Goal: Task Accomplishment & Management: Complete application form

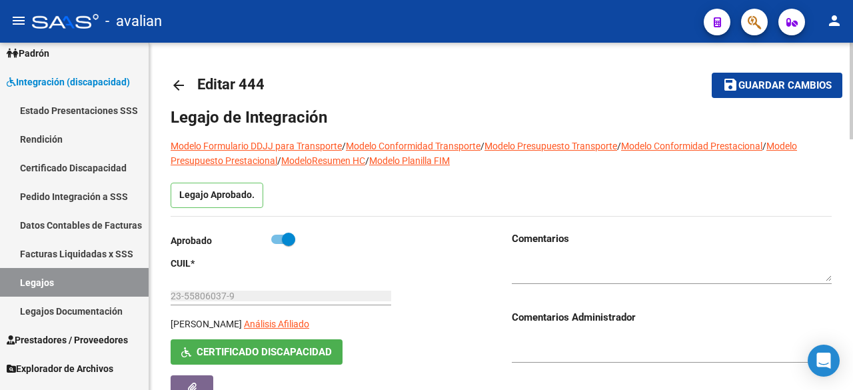
click at [599, 264] on textarea at bounding box center [672, 269] width 320 height 25
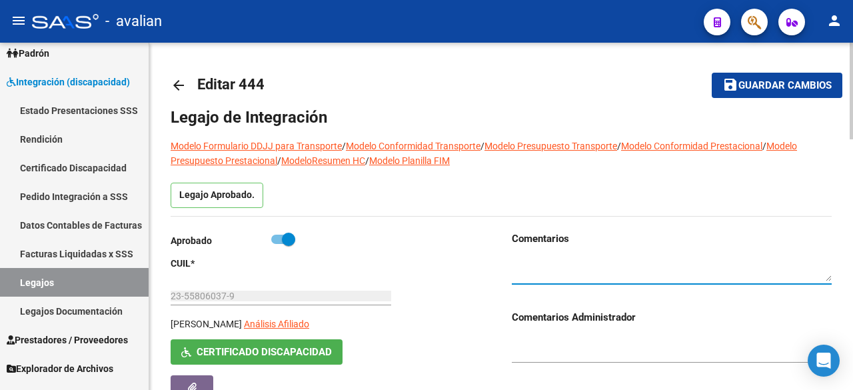
paste textarea "solicitamos que cumplimenten lo siguiente que esta pendiente: Pedido médico: de…"
click at [515, 262] on textarea at bounding box center [672, 269] width 320 height 25
click at [563, 264] on textarea at bounding box center [672, 269] width 320 height 25
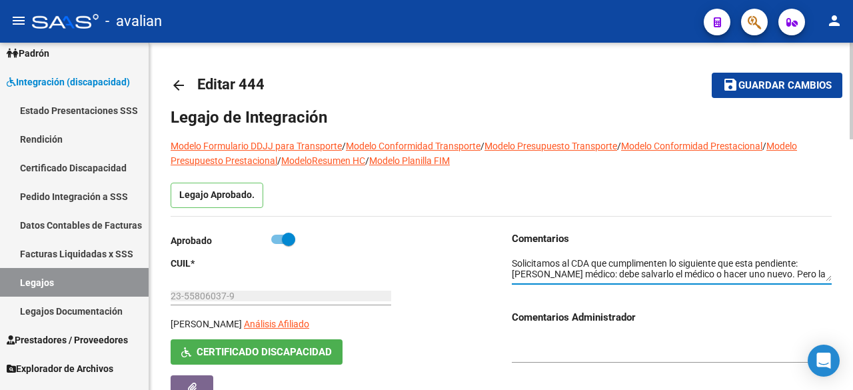
click at [513, 274] on textarea at bounding box center [672, 269] width 320 height 25
type textarea "Solicitamos al CDA que cumplimenten lo siguiente que esta pendiente: - Pedido m…"
click at [773, 95] on button "save Guardar cambios" at bounding box center [777, 85] width 131 height 25
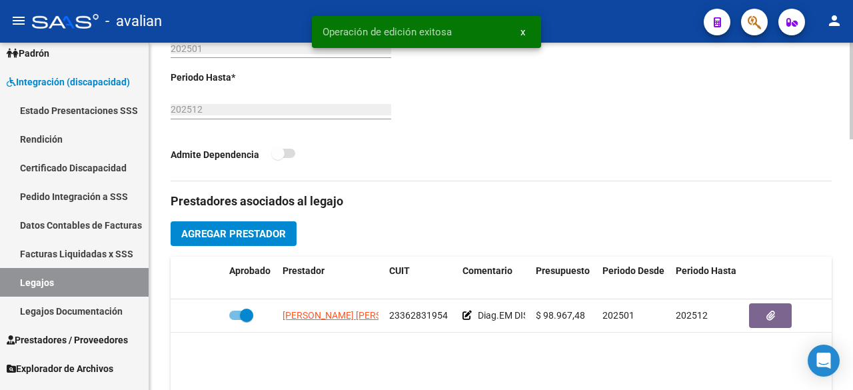
scroll to position [600, 0]
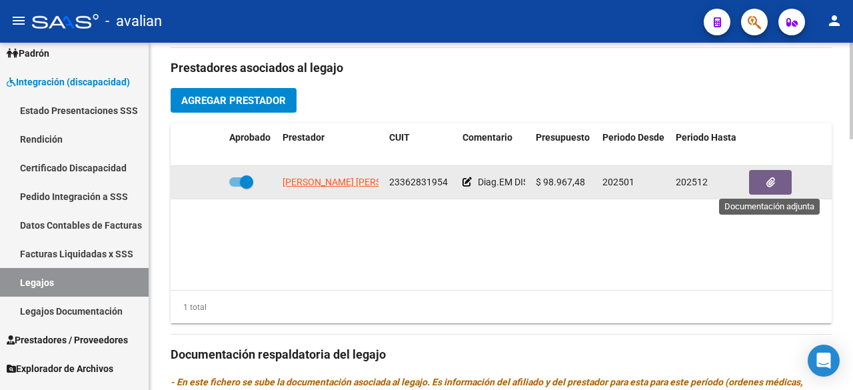
click at [786, 178] on button "button" at bounding box center [770, 182] width 43 height 25
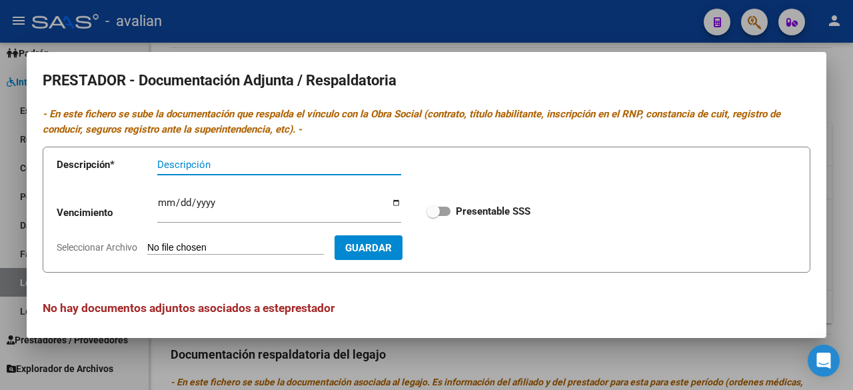
scroll to position [5, 0]
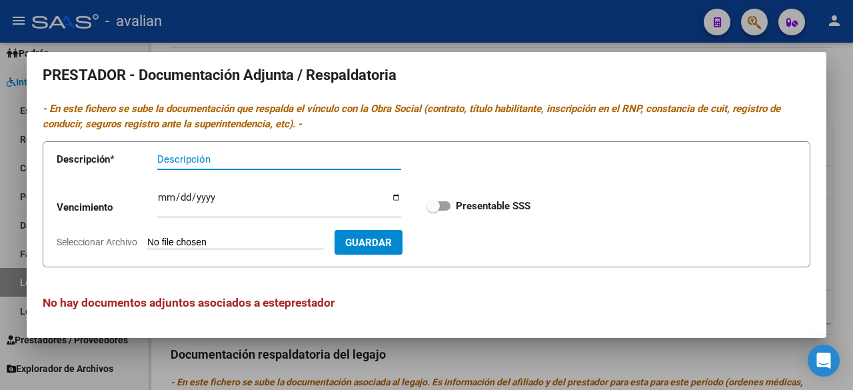
click at [565, 29] on div at bounding box center [426, 195] width 853 height 390
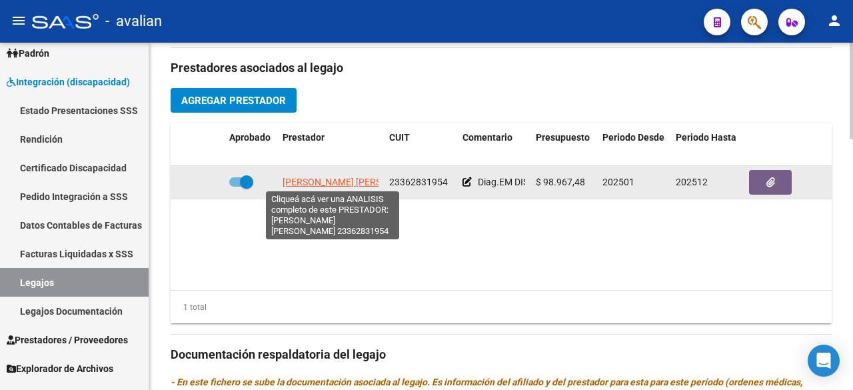
scroll to position [0, 4]
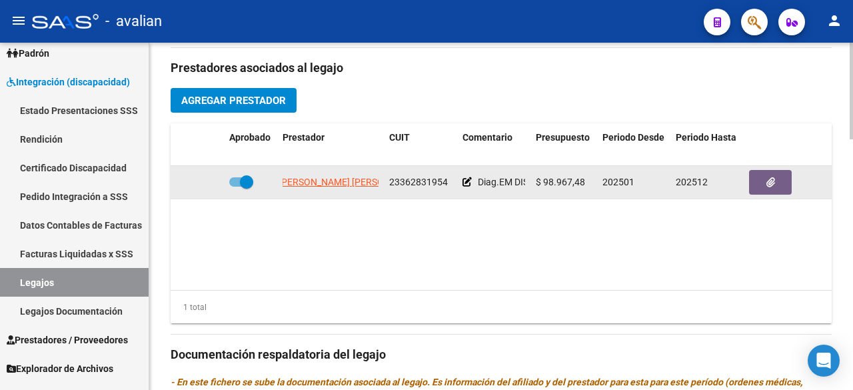
drag, startPoint x: 280, startPoint y: 178, endPoint x: 385, endPoint y: 177, distance: 105.3
click at [385, 177] on div "[PERSON_NAME] [PERSON_NAME] 23362831954 Diag.EM DISCAPACIDAD - Prestación autor…" at bounding box center [581, 182] width 820 height 33
copy span "[PERSON_NAME] [PERSON_NAME]"
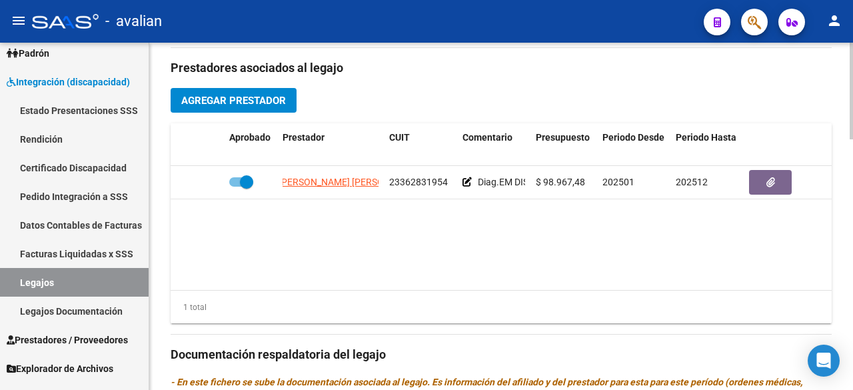
drag, startPoint x: 428, startPoint y: 221, endPoint x: 419, endPoint y: 221, distance: 8.7
click at [419, 221] on datatable-body "[PERSON_NAME] [PERSON_NAME] 23362831954 Diag.EM DISCAPACIDAD - Prestación autor…" at bounding box center [501, 228] width 661 height 124
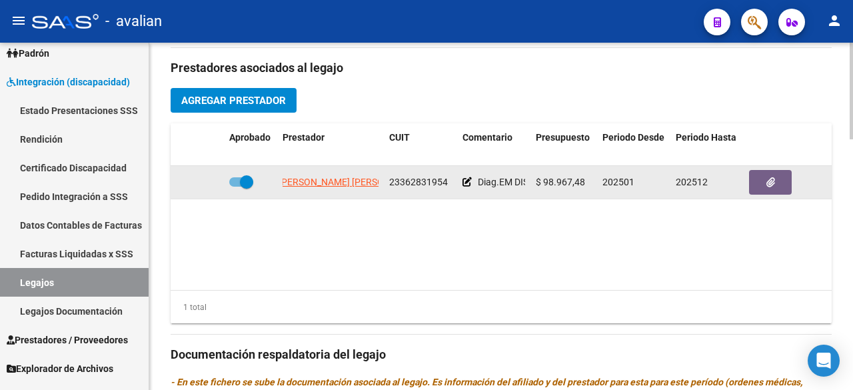
drag, startPoint x: 386, startPoint y: 177, endPoint x: 259, endPoint y: 164, distance: 128.0
click at [259, 166] on div "[PERSON_NAME] [PERSON_NAME] 23362831954 Diag.EM DISCAPACIDAD - Prestación autor…" at bounding box center [581, 182] width 820 height 33
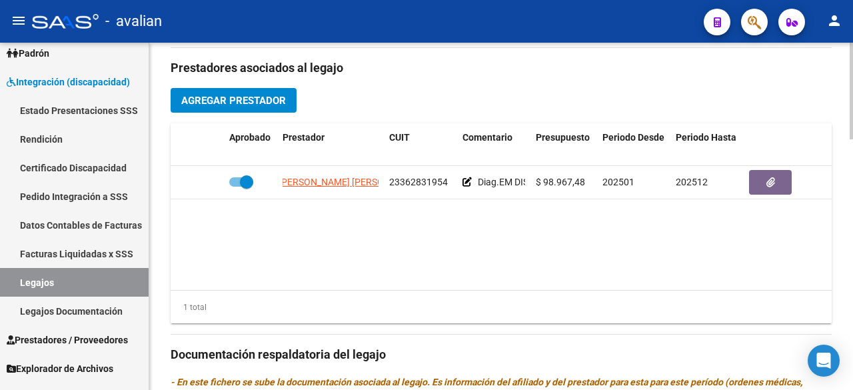
click at [308, 225] on datatable-body "[PERSON_NAME] [PERSON_NAME] 23362831954 Diag.EM DISCAPACIDAD - Prestación autor…" at bounding box center [501, 228] width 661 height 124
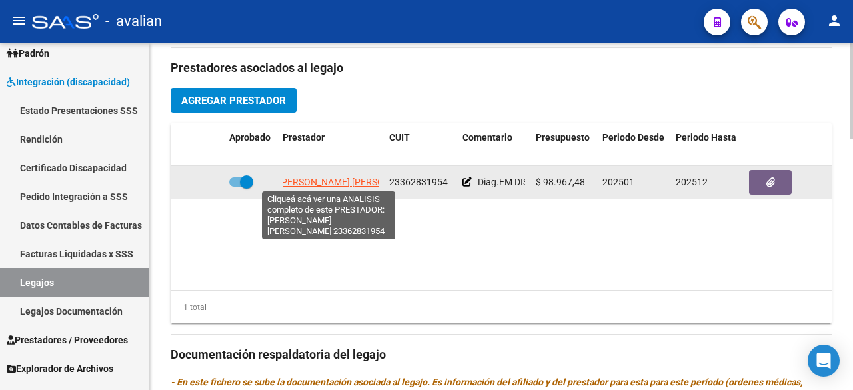
scroll to position [0, 0]
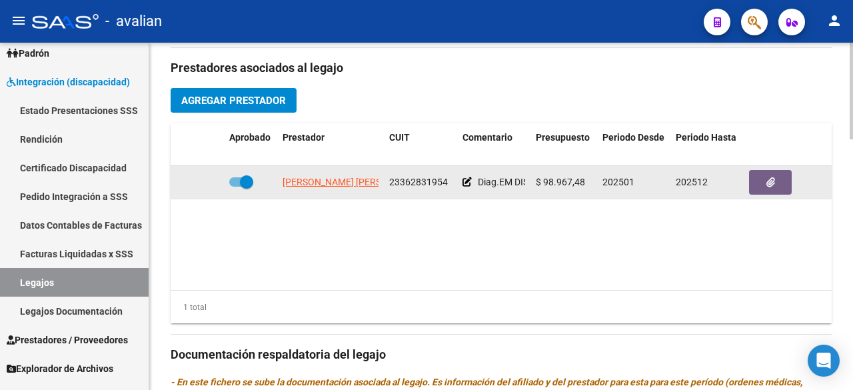
drag, startPoint x: 383, startPoint y: 183, endPoint x: 265, endPoint y: 183, distance: 118.0
click at [265, 183] on div "[PERSON_NAME] [PERSON_NAME] 23362831954 Diag.EM DISCAPACIDAD - Prestación autor…" at bounding box center [581, 182] width 820 height 33
copy span "[PERSON_NAME] [PERSON_NAME]"
click at [767, 182] on icon "button" at bounding box center [771, 182] width 9 height 10
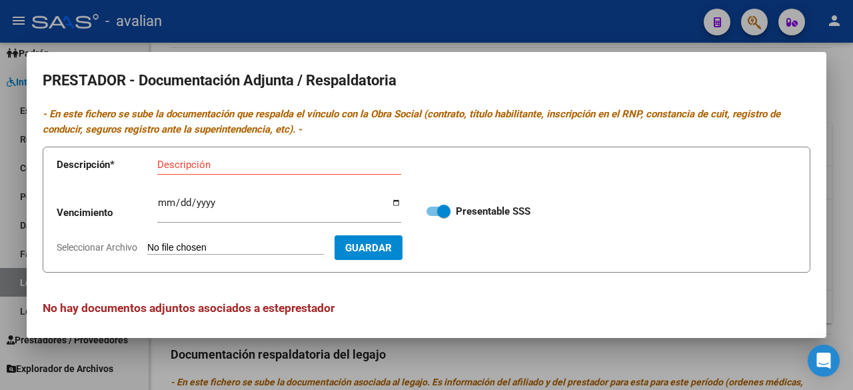
click at [220, 243] on input "Seleccionar Archivo" at bounding box center [235, 248] width 177 height 13
type input "C:\fakepath\Dni Brovia_compressed.pdf"
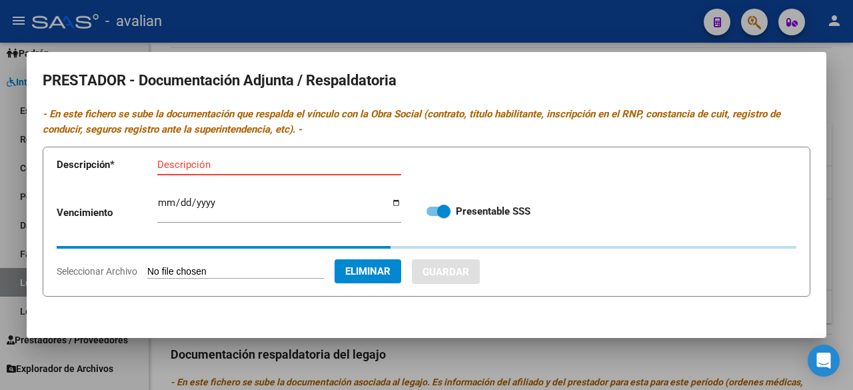
click at [264, 161] on input "Descripción" at bounding box center [279, 165] width 244 height 12
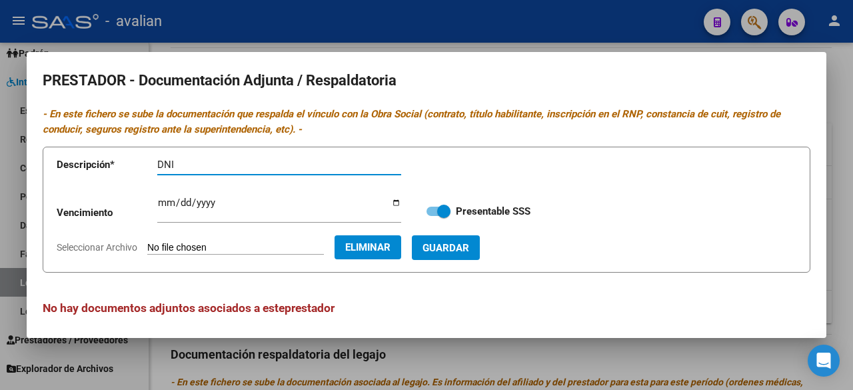
paste input "[PERSON_NAME] [PERSON_NAME]"
type input "DNI [PERSON_NAME] [PERSON_NAME]"
click at [469, 247] on span "Guardar" at bounding box center [446, 248] width 47 height 12
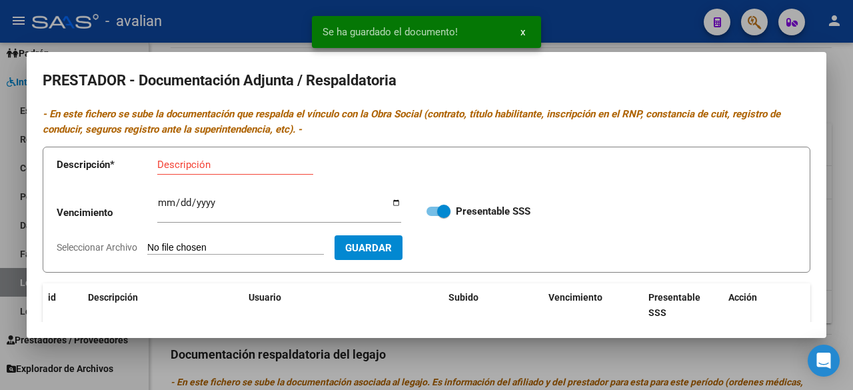
click at [259, 247] on input "Seleccionar Archivo" at bounding box center [235, 248] width 177 height 13
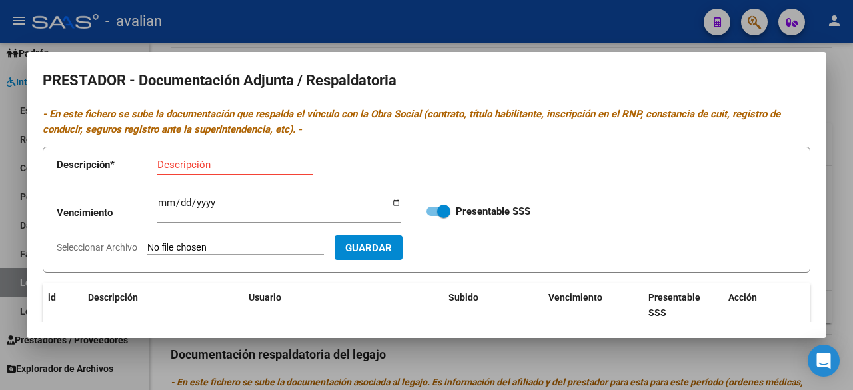
type input "C:\fakepath\cbu (1).pdf"
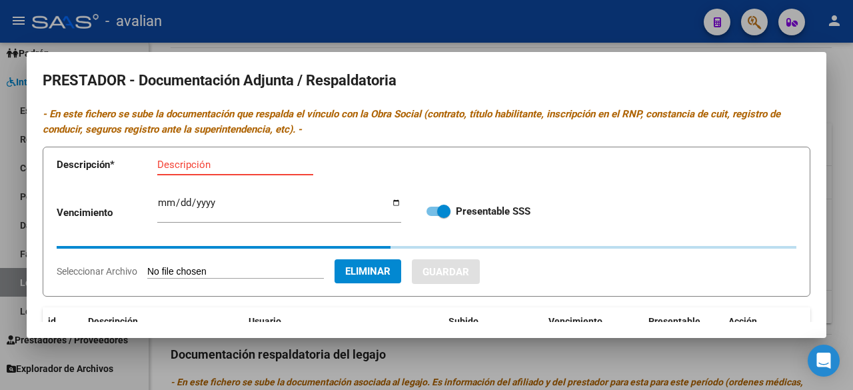
click at [247, 162] on input "Descripción" at bounding box center [235, 165] width 156 height 12
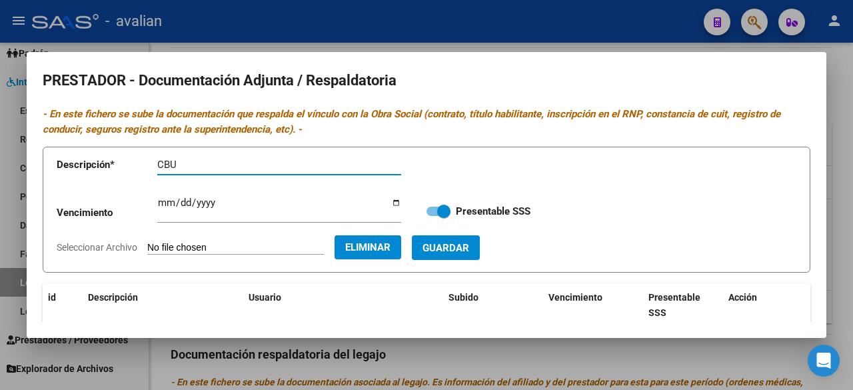
paste input "[PERSON_NAME] [PERSON_NAME]"
type input "CBU [PERSON_NAME] [PERSON_NAME]"
click at [480, 239] on button "Guardar" at bounding box center [446, 247] width 68 height 25
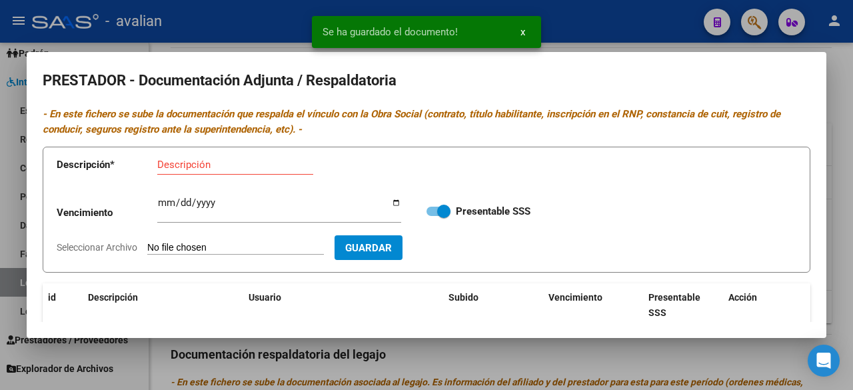
click at [261, 245] on input "Seleccionar Archivo" at bounding box center [235, 248] width 177 height 13
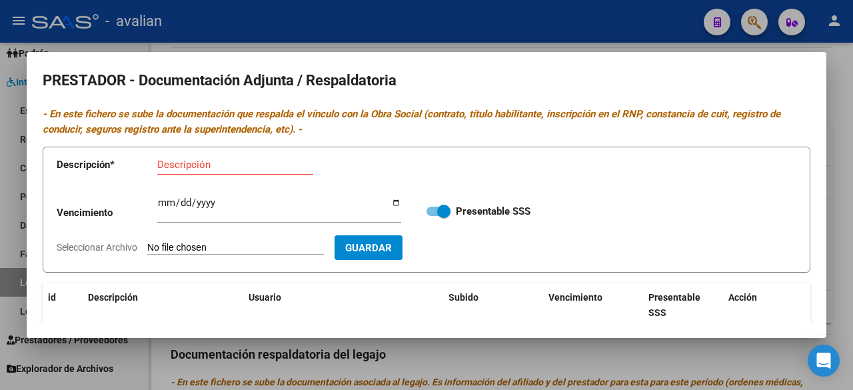
type input "C:\fakepath\diploma (1).pdf"
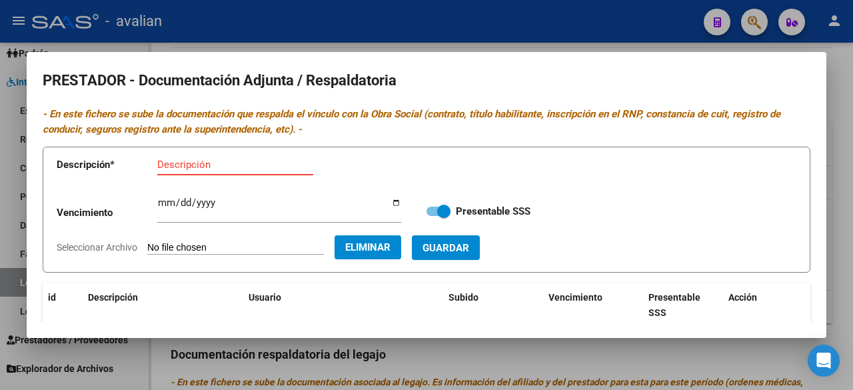
click at [239, 167] on input "Descripción" at bounding box center [235, 165] width 156 height 12
paste input "[PERSON_NAME] [PERSON_NAME]"
type input "TITULO FRENTE [PERSON_NAME] [PERSON_NAME]"
click at [447, 242] on button "Guardar" at bounding box center [446, 247] width 68 height 25
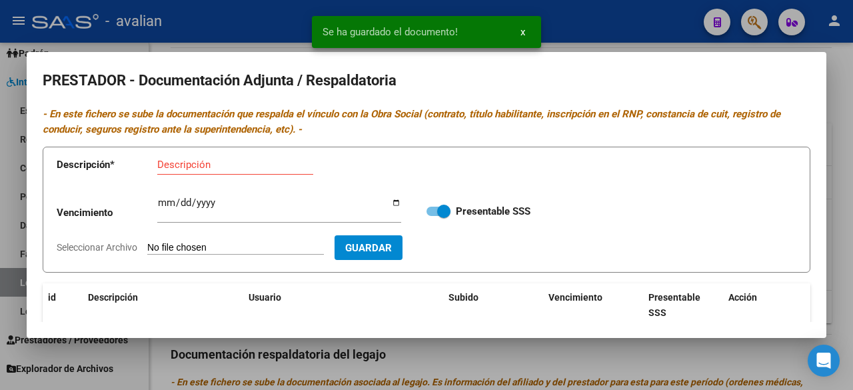
click at [215, 250] on input "Seleccionar Archivo" at bounding box center [235, 248] width 177 height 13
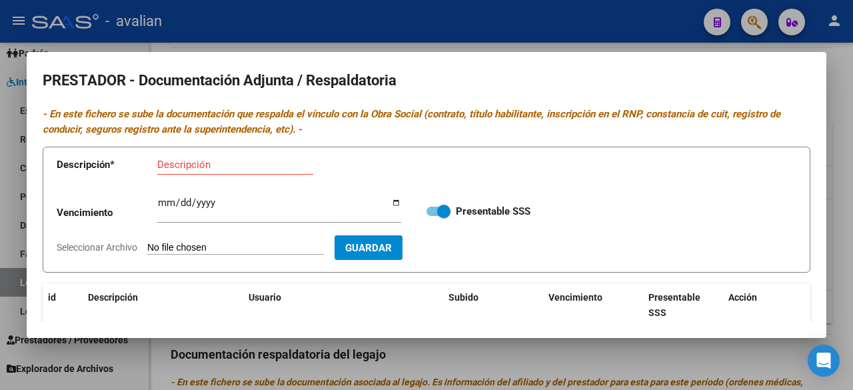
type input "C:\fakepath\AFIP - Administración Federal de Ingresos Públicos.pdf"
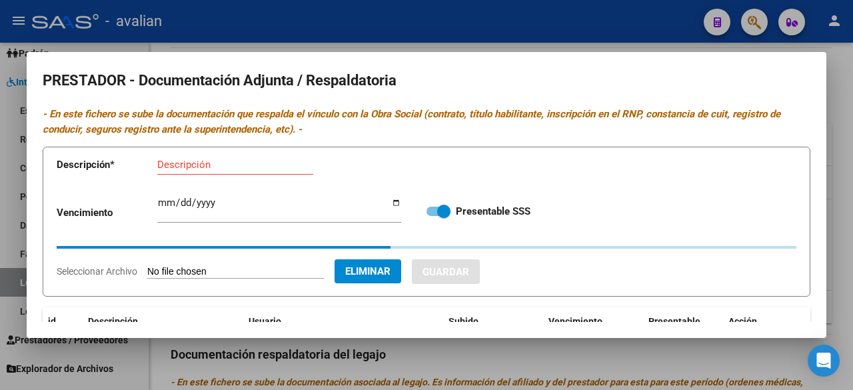
click at [247, 167] on input "Descripción" at bounding box center [235, 165] width 156 height 12
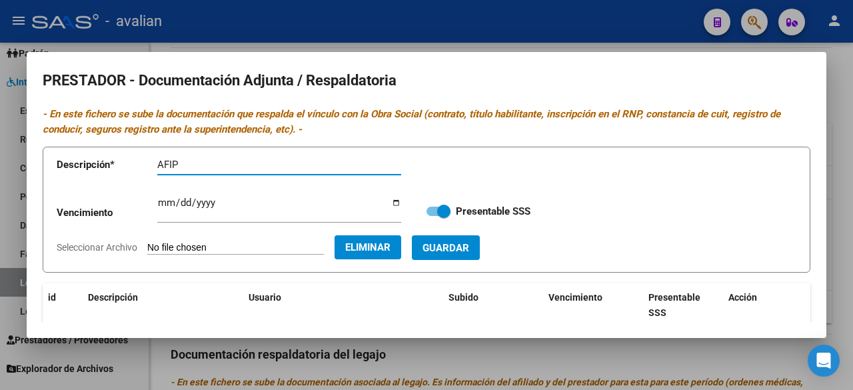
paste input "[PERSON_NAME] [PERSON_NAME]"
type input "AFIP [PERSON_NAME] [PERSON_NAME]"
click at [469, 248] on span "Guardar" at bounding box center [446, 248] width 47 height 12
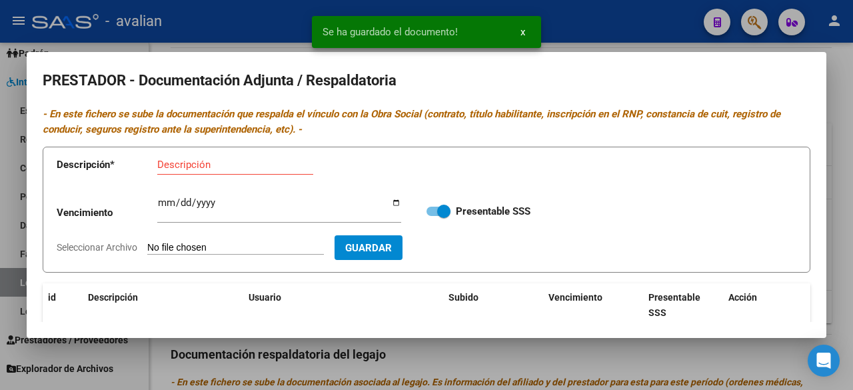
click at [242, 249] on input "Seleccionar Archivo" at bounding box center [235, 248] width 177 height 13
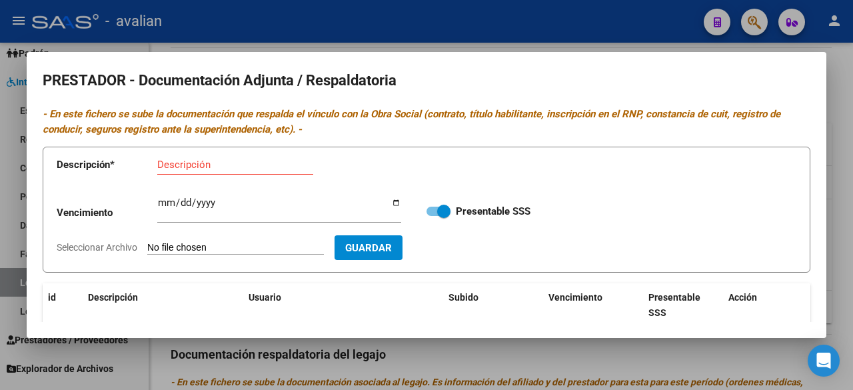
type input "C:\fakepath\matricula (1) (2).pdf"
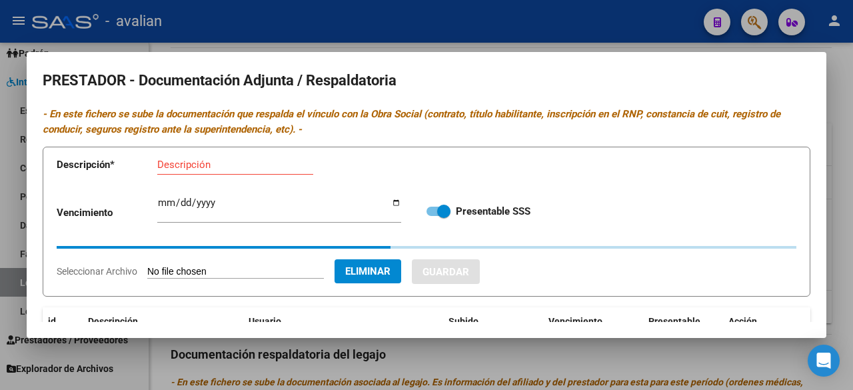
click at [251, 171] on div "Descripción" at bounding box center [235, 165] width 156 height 20
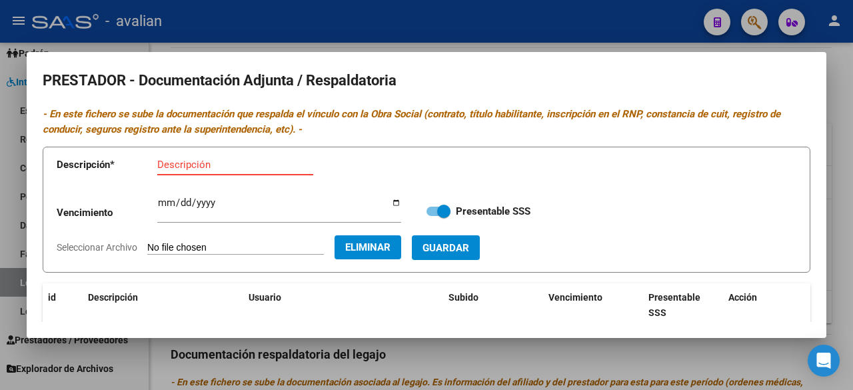
click at [251, 160] on input "Descripción" at bounding box center [235, 165] width 156 height 12
paste input "[PERSON_NAME] [PERSON_NAME]"
type input "MATRICULA [PERSON_NAME] [PERSON_NAME]"
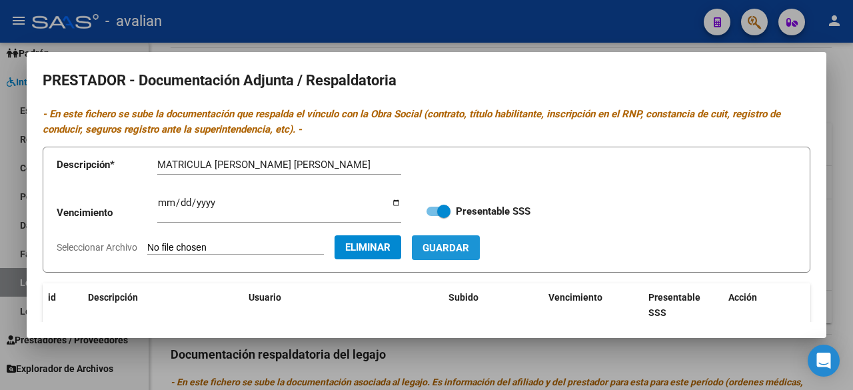
click at [469, 250] on span "Guardar" at bounding box center [446, 248] width 47 height 12
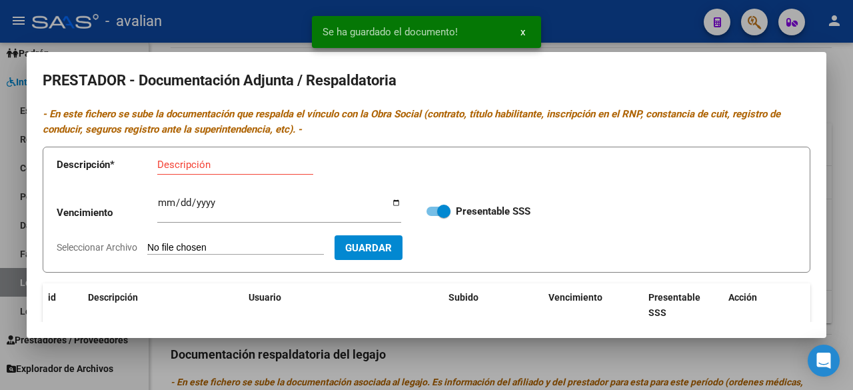
click at [256, 250] on input "Seleccionar Archivo" at bounding box center [235, 248] width 177 height 13
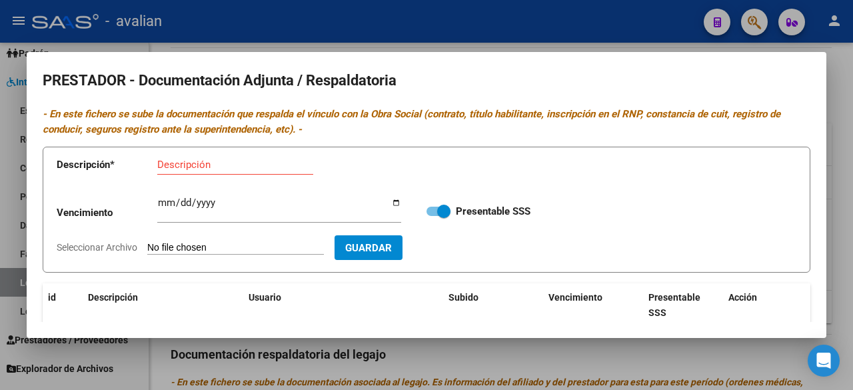
type input "C:\fakepath\Rnp.pdf"
click at [221, 161] on input "Descripción" at bounding box center [235, 165] width 156 height 12
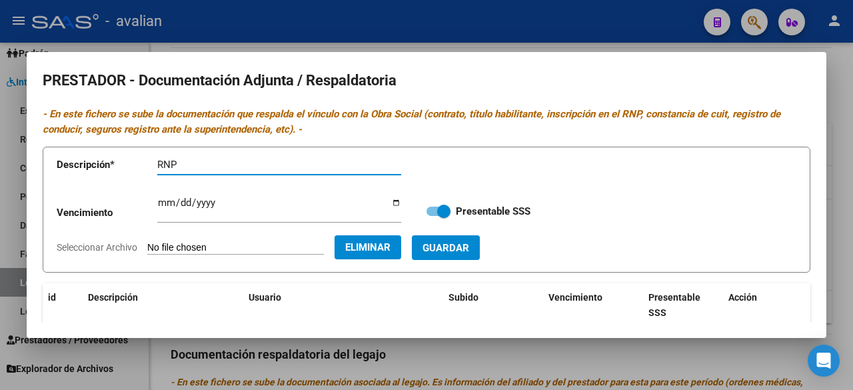
paste input "[PERSON_NAME] [PERSON_NAME]"
type input "RNP [PERSON_NAME] [PERSON_NAME]"
click at [160, 201] on input "Ingresar vencimiento" at bounding box center [279, 207] width 244 height 21
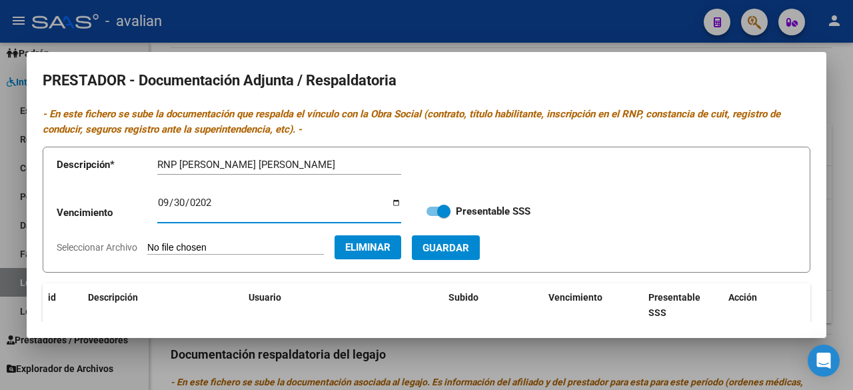
type input "[DATE]"
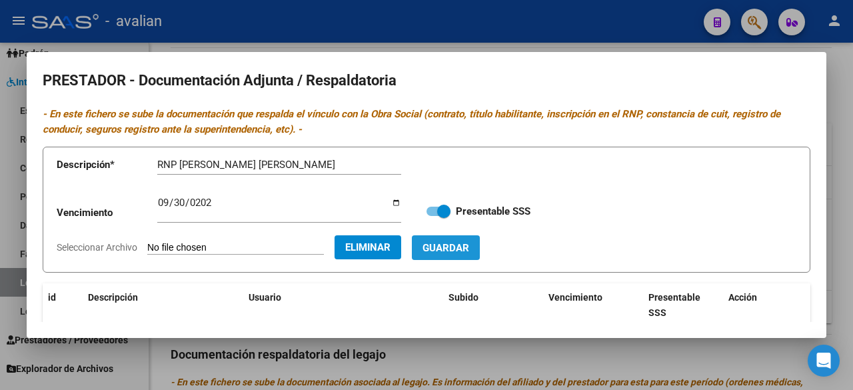
click at [457, 246] on span "Guardar" at bounding box center [446, 248] width 47 height 12
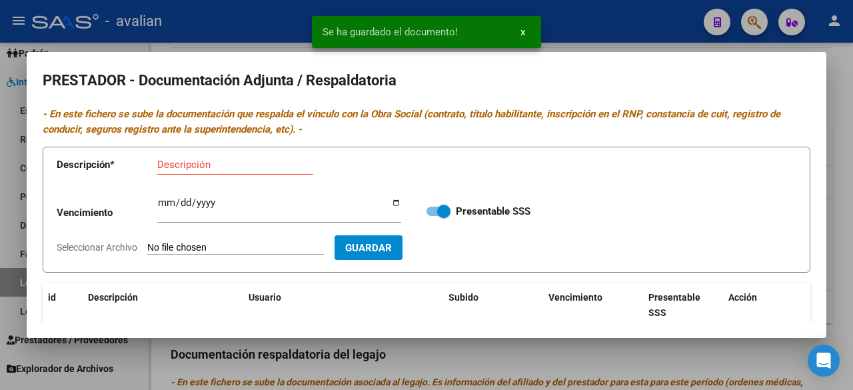
scroll to position [11, 0]
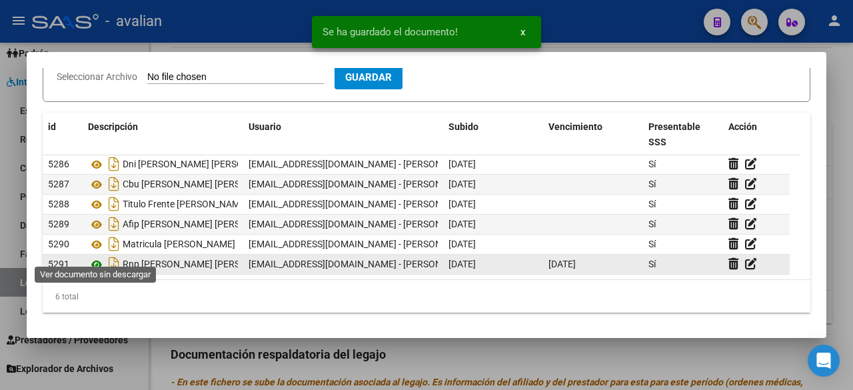
click at [92, 257] on icon at bounding box center [96, 265] width 17 height 16
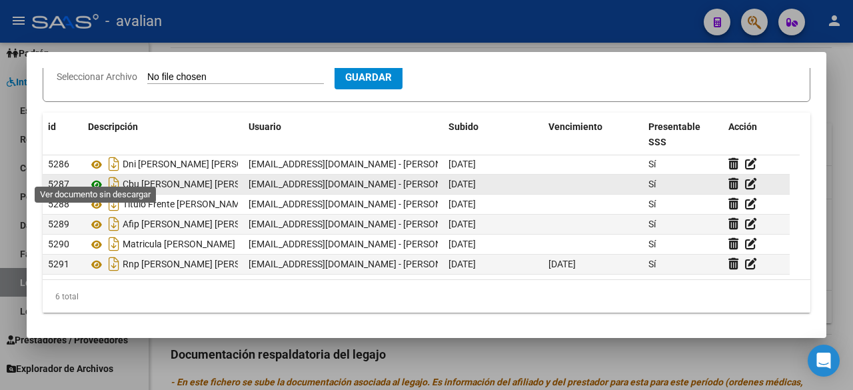
click at [95, 177] on icon at bounding box center [96, 185] width 17 height 16
click at [94, 177] on icon at bounding box center [96, 185] width 17 height 16
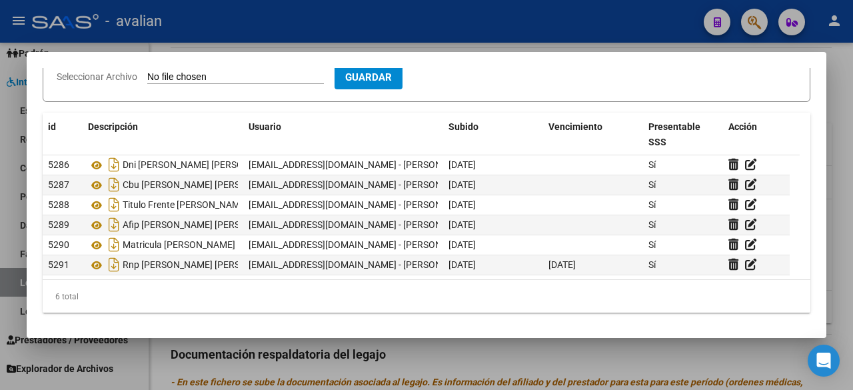
scroll to position [0, 0]
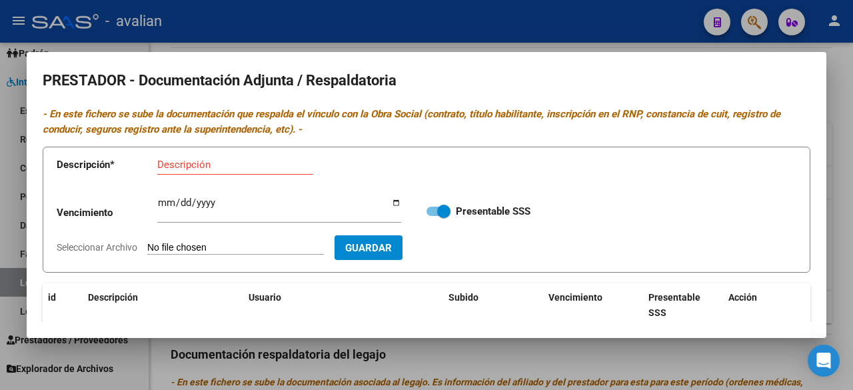
click at [601, 33] on div at bounding box center [426, 195] width 853 height 390
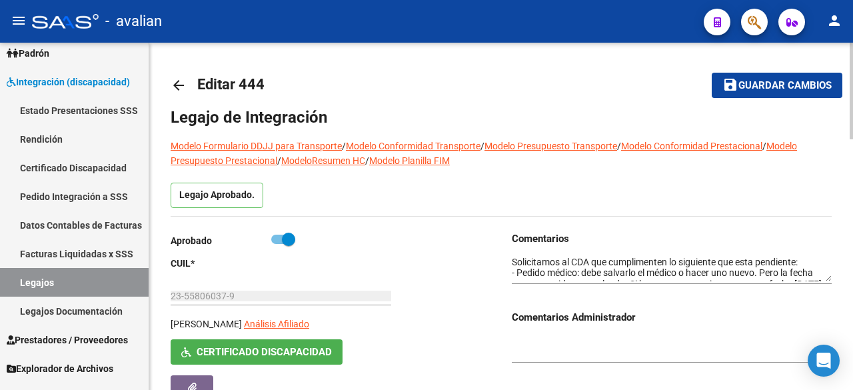
click at [747, 82] on span "Guardar cambios" at bounding box center [785, 86] width 93 height 12
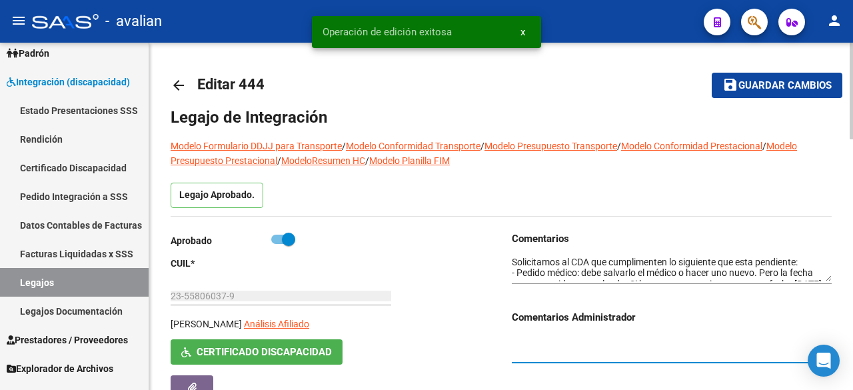
click at [672, 343] on textarea at bounding box center [672, 347] width 320 height 25
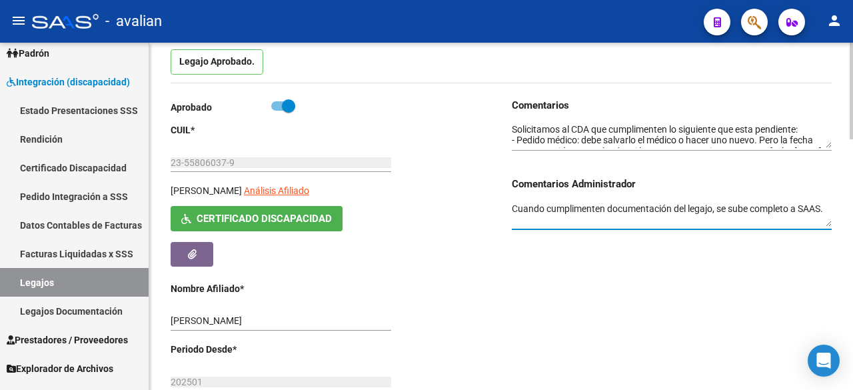
scroll to position [67, 0]
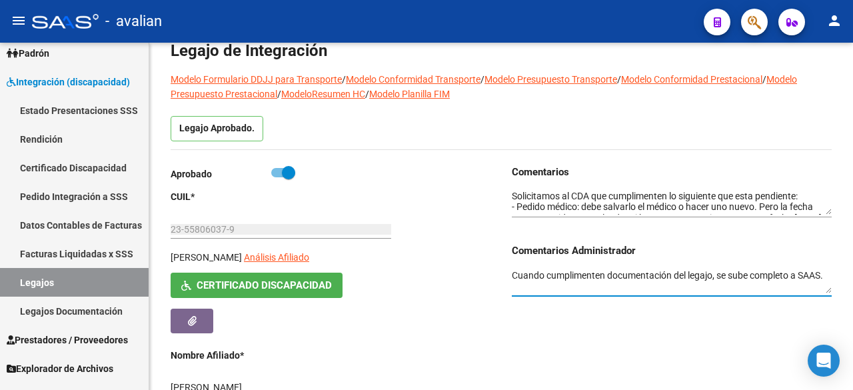
type textarea "Cuando cumplimenten documentación del legajo, se sube completo a SAAS."
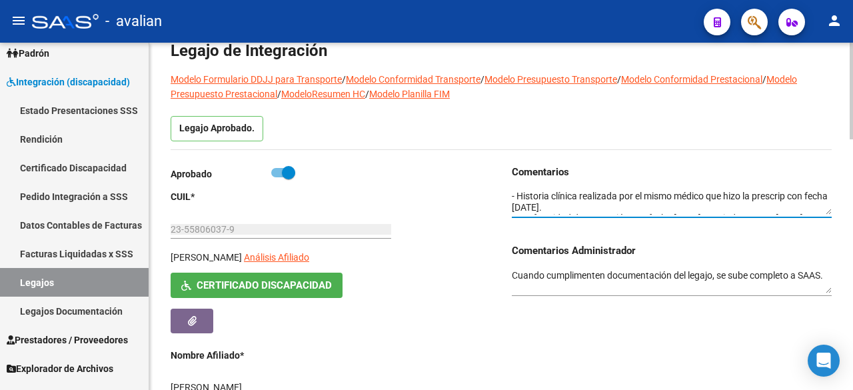
scroll to position [135, 0]
drag, startPoint x: 513, startPoint y: 195, endPoint x: 605, endPoint y: 231, distance: 98.6
click at [605, 231] on div "Comentarios Comentarios Administrador Cuando cumplimenten documentación del leg…" at bounding box center [672, 236] width 320 height 143
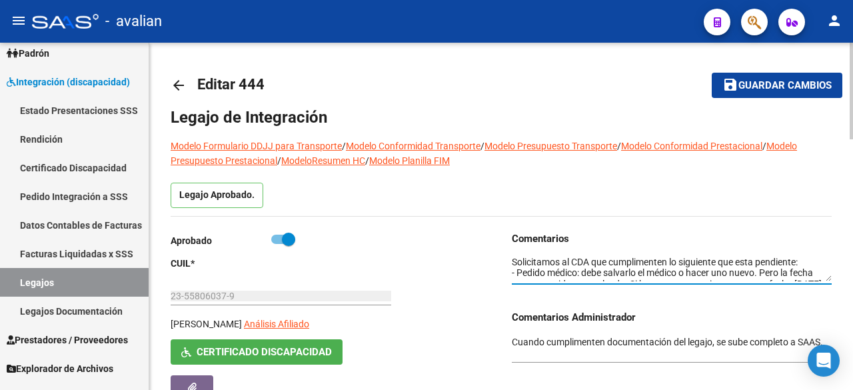
scroll to position [0, 0]
click at [462, 245] on div "Aprobado" at bounding box center [331, 243] width 320 height 25
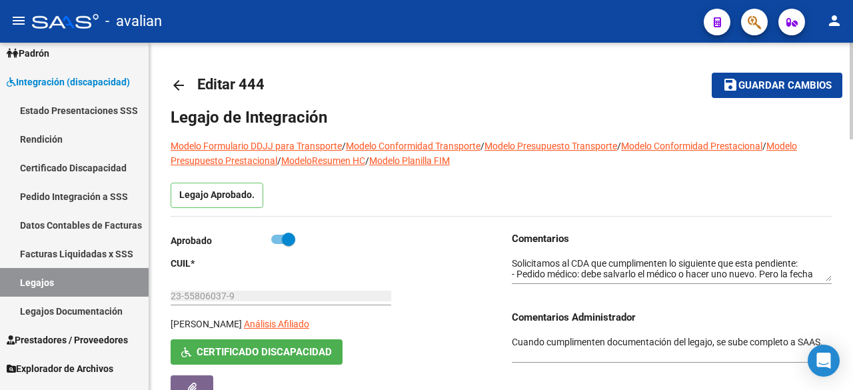
drag, startPoint x: 509, startPoint y: 341, endPoint x: 786, endPoint y: 342, distance: 276.7
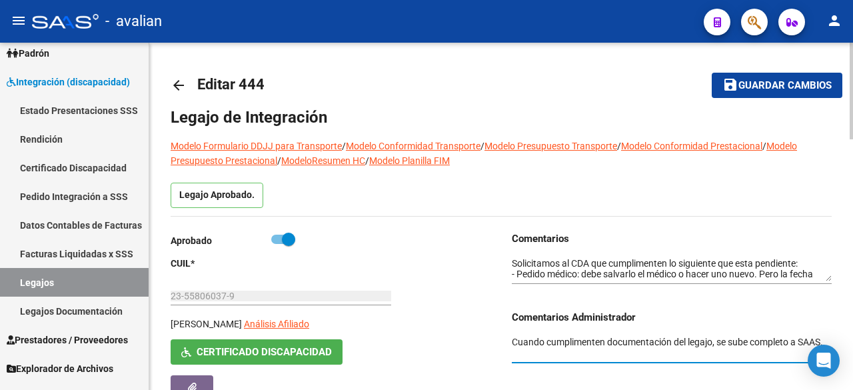
drag, startPoint x: 829, startPoint y: 341, endPoint x: 419, endPoint y: 332, distance: 410.1
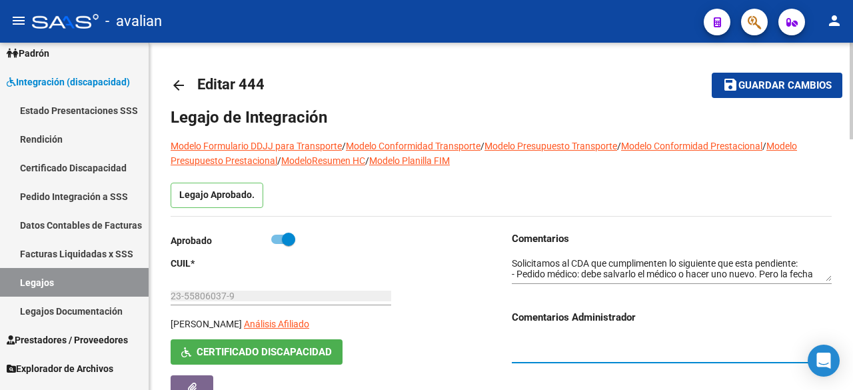
click at [523, 262] on textarea at bounding box center [672, 269] width 320 height 25
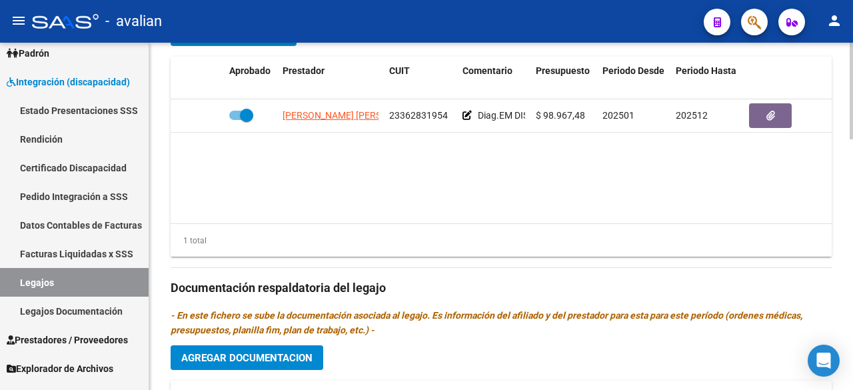
scroll to position [867, 0]
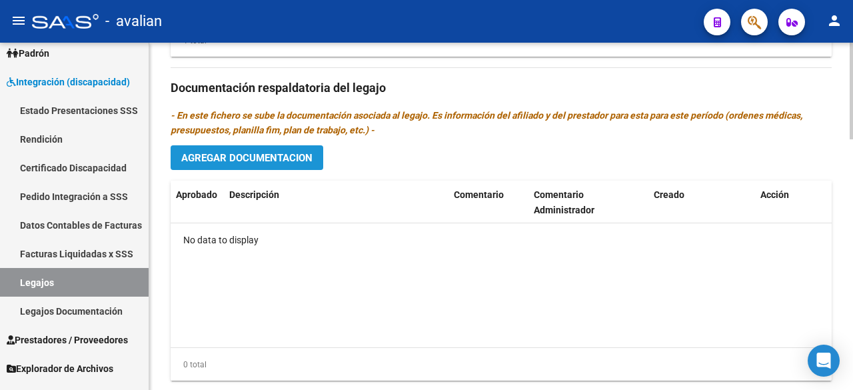
click at [306, 158] on span "Agregar Documentacion" at bounding box center [246, 158] width 131 height 12
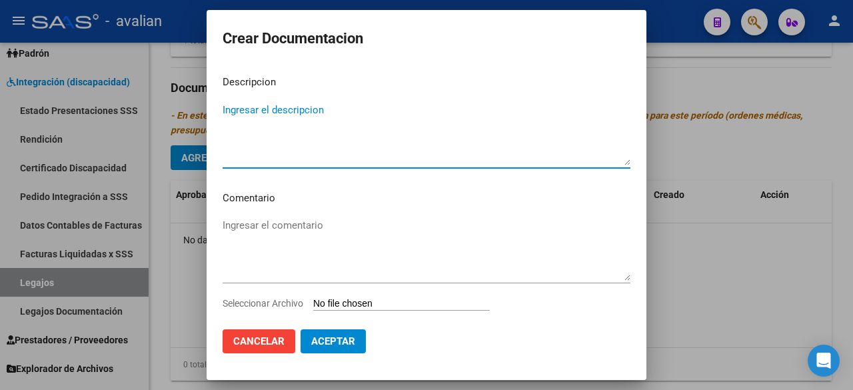
click at [295, 115] on textarea "Ingresar el descripcion" at bounding box center [427, 134] width 408 height 63
type textarea "TERAPIA OCUPACIONAL"
click at [291, 224] on textarea "Ingresar el comentario" at bounding box center [427, 249] width 408 height 63
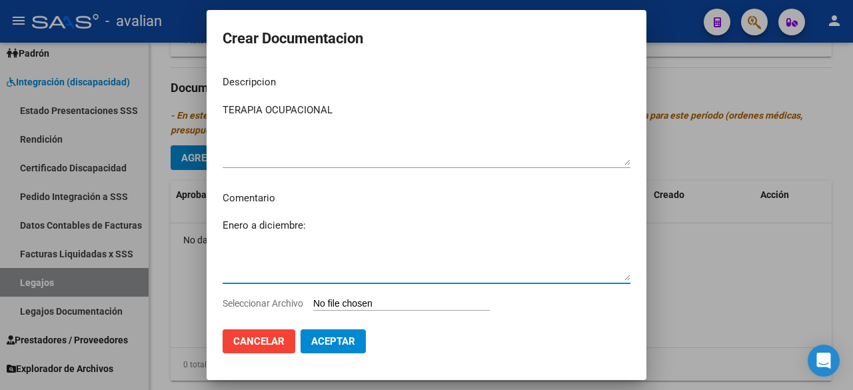
paste textarea "TO: 2 ss semanales - [PERSON_NAME] [PERSON_NAME] (843532) - Valor resol. vigent…"
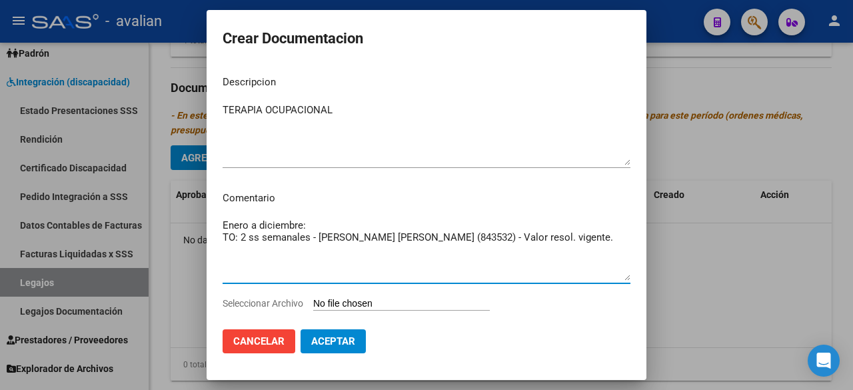
drag, startPoint x: 453, startPoint y: 238, endPoint x: 407, endPoint y: 241, distance: 46.7
click at [407, 241] on textarea "Enero a diciembre: TO: 2 ss semanales - [PERSON_NAME] [PERSON_NAME] (843532) - …" at bounding box center [427, 249] width 408 height 63
drag, startPoint x: 521, startPoint y: 237, endPoint x: 223, endPoint y: 234, distance: 297.4
click at [223, 234] on textarea "Enero a diciembre: TO: 2 ss semanales - [PERSON_NAME] [PERSON_NAME] - Valor res…" at bounding box center [427, 249] width 408 height 63
click at [316, 273] on textarea "Enero a diciembre: TO: 2 ss semanales - [PERSON_NAME] [PERSON_NAME] - Valor res…" at bounding box center [427, 249] width 408 height 63
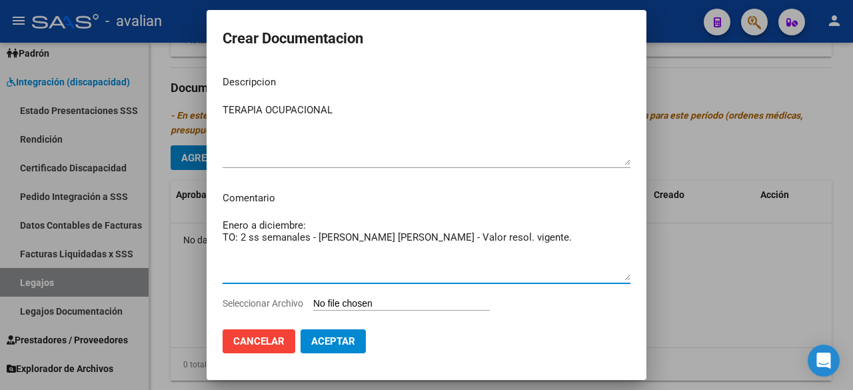
type textarea "Enero a diciembre: TO: 2 ss semanales - [PERSON_NAME] [PERSON_NAME] - Valor res…"
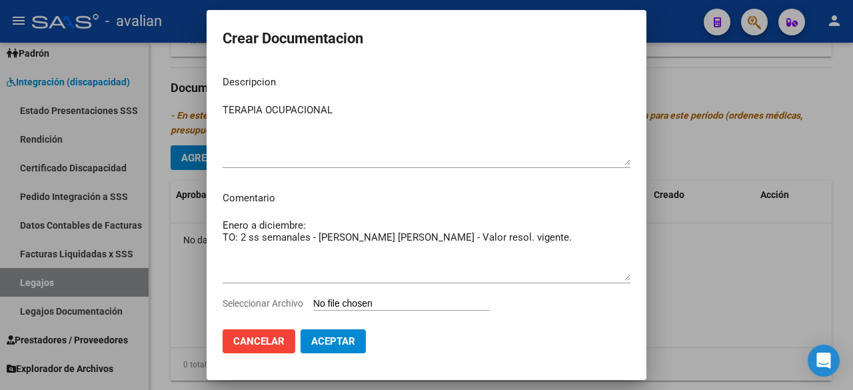
click at [333, 304] on input "Seleccionar Archivo" at bounding box center [401, 304] width 177 height 13
click at [397, 305] on input "Seleccionar Archivo" at bounding box center [401, 304] width 177 height 13
type input "C:\fakepath\LEGAJO INCOMPLETO 2025 [PERSON_NAME].pdf"
click at [546, 305] on span "Eliminar" at bounding box center [533, 308] width 45 height 12
click at [405, 305] on input "Seleccionar Archivo" at bounding box center [401, 304] width 177 height 13
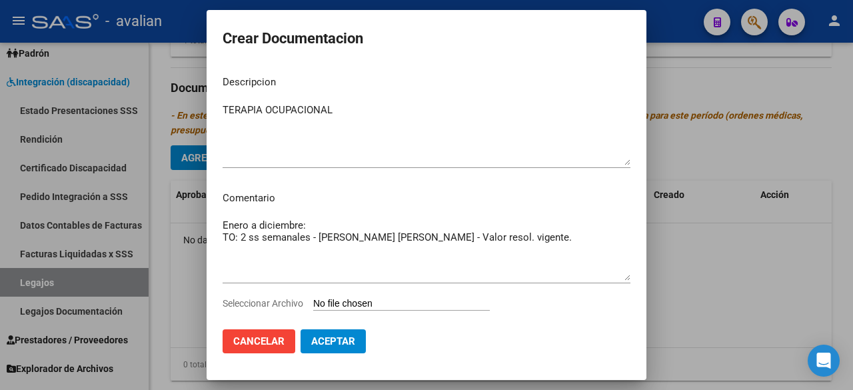
type input "C:\fakepath\LEGAJO 2025 [PERSON_NAME].pdf"
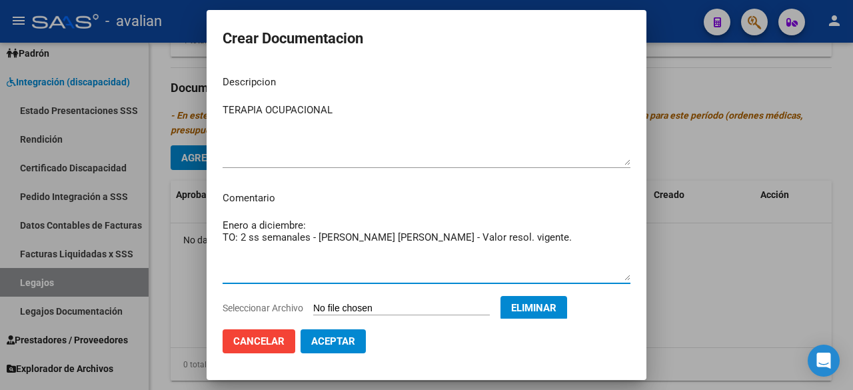
drag, startPoint x: 528, startPoint y: 243, endPoint x: 216, endPoint y: 237, distance: 312.1
click at [216, 237] on mat-dialog-content "Descripcion TERAPIA OCUPACIONAL Ingresar el descripcion Comentario Enero a dici…" at bounding box center [427, 191] width 440 height 253
drag, startPoint x: 228, startPoint y: 235, endPoint x: 220, endPoint y: 266, distance: 31.7
click at [220, 266] on mat-dialog-content "Descripcion TERAPIA OCUPACIONAL Ingresar el descripcion Comentario Enero a dici…" at bounding box center [427, 191] width 440 height 253
drag, startPoint x: 233, startPoint y: 266, endPoint x: 218, endPoint y: 238, distance: 31.9
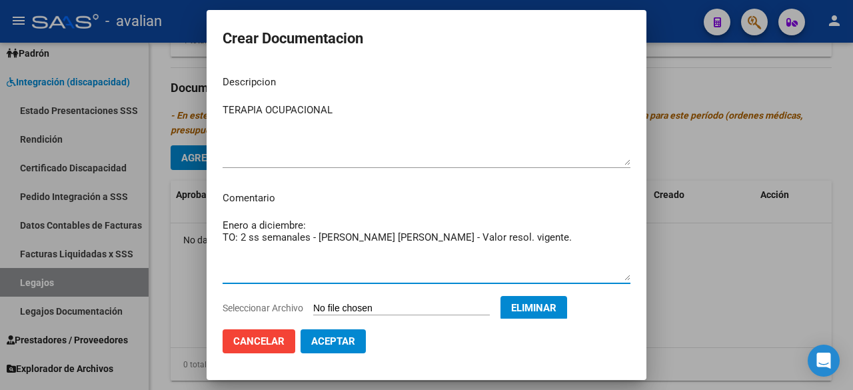
click at [218, 238] on mat-dialog-content "Descripcion TERAPIA OCUPACIONAL Ingresar el descripcion Comentario Enero a dici…" at bounding box center [427, 191] width 440 height 253
click at [335, 333] on button "Aceptar" at bounding box center [333, 341] width 65 height 24
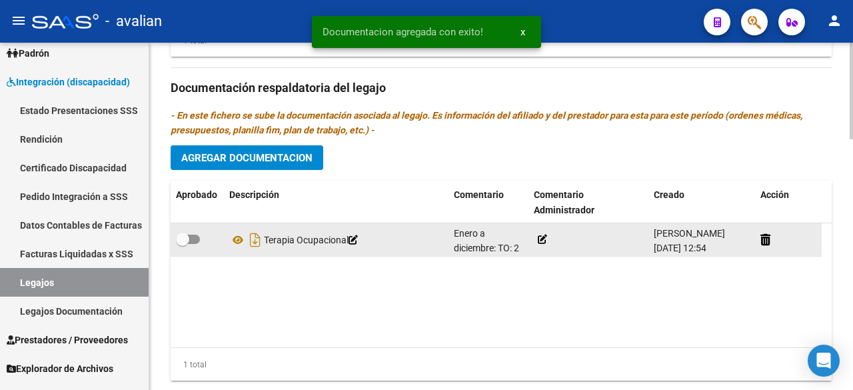
click at [545, 235] on icon at bounding box center [542, 239] width 9 height 9
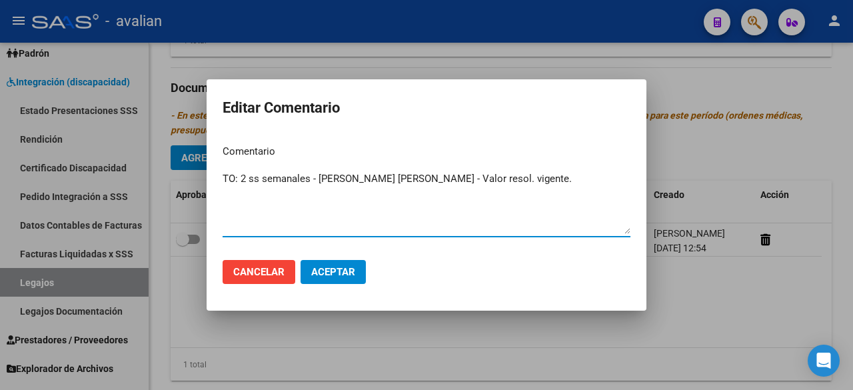
type textarea "TO: 2 ss semanales - [PERSON_NAME] [PERSON_NAME] - Valor resol. vigente."
click at [331, 266] on span "Aceptar" at bounding box center [333, 272] width 44 height 12
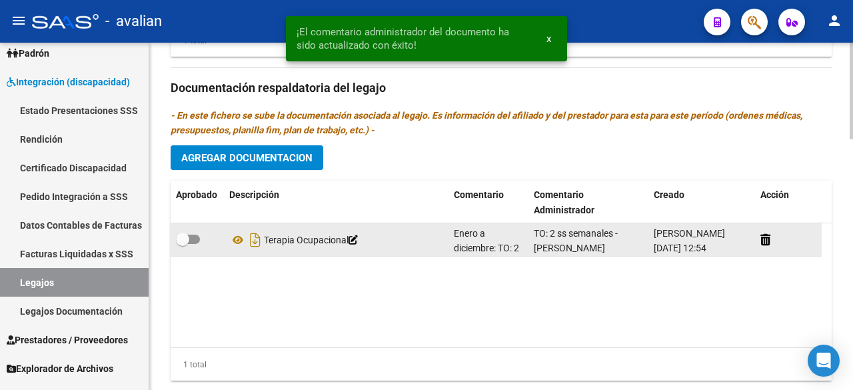
click at [358, 235] on icon at bounding box center [353, 239] width 9 height 9
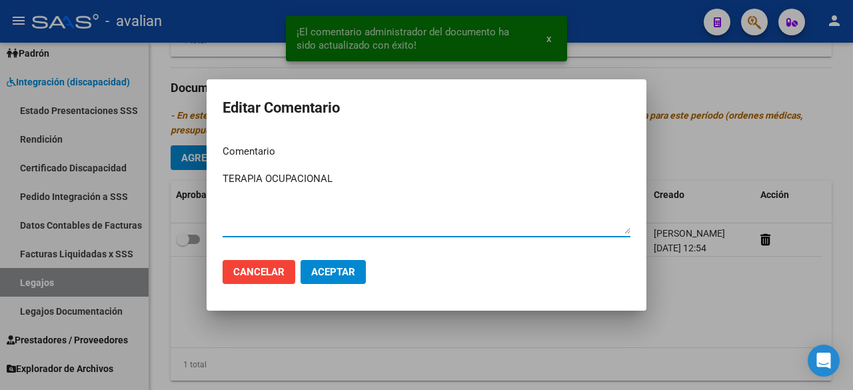
click at [226, 177] on textarea "TERAPIA OCUPACIONAL" at bounding box center [427, 202] width 408 height 63
click at [224, 175] on textarea "TERAPIA OCUPACIONAL" at bounding box center [427, 202] width 408 height 63
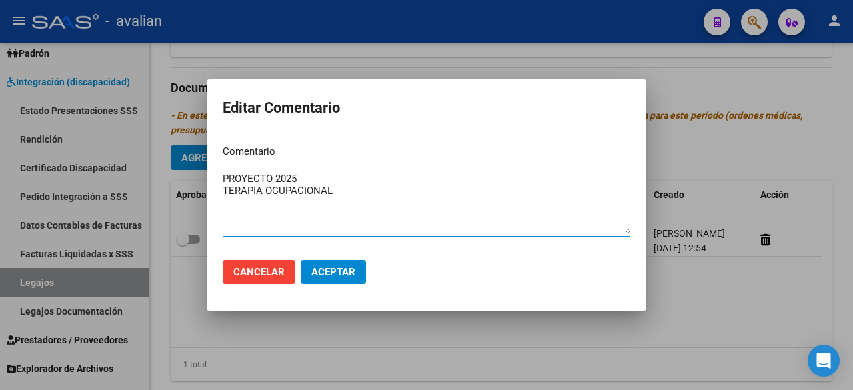
type textarea "PROYECTO 2025 TERAPIA OCUPACIONAL"
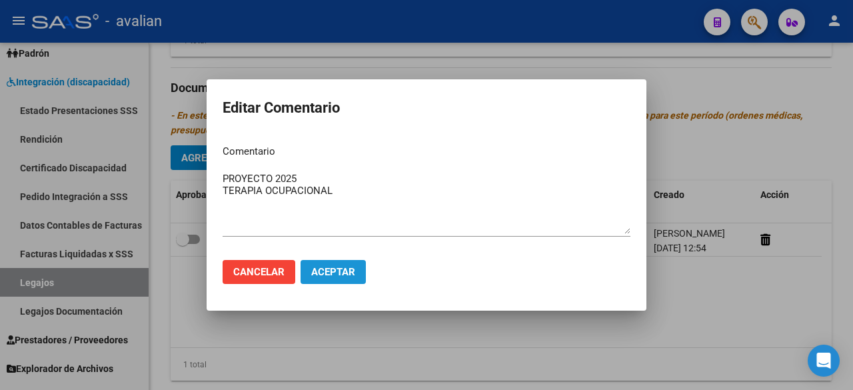
click at [348, 267] on span "Aceptar" at bounding box center [333, 272] width 44 height 12
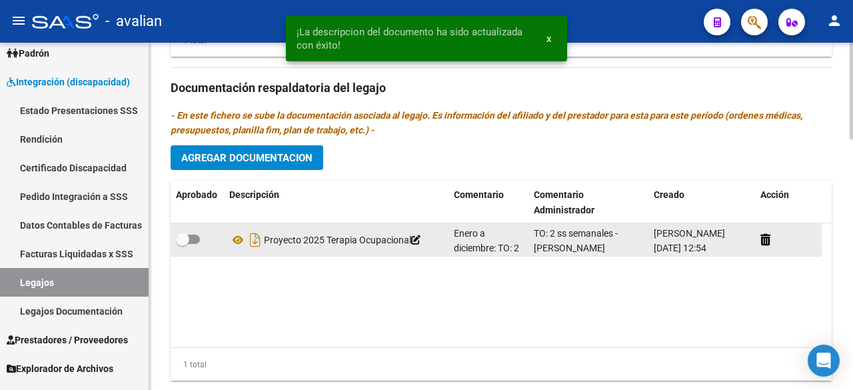
click at [421, 235] on icon at bounding box center [415, 239] width 9 height 9
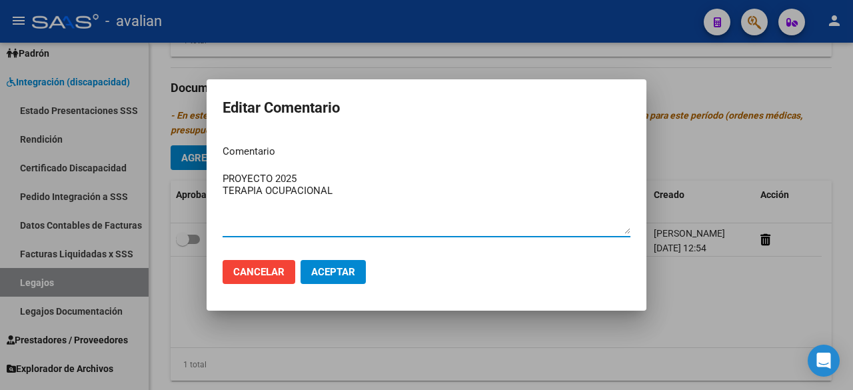
drag, startPoint x: 252, startPoint y: 190, endPoint x: 208, endPoint y: 193, distance: 44.1
click at [208, 193] on mat-dialog-content "Comentario PROYECTO 2025 TERAPIA OCUPACIONAL Ingresar el comentario" at bounding box center [427, 191] width 440 height 115
type textarea "PROYECTO 2025"
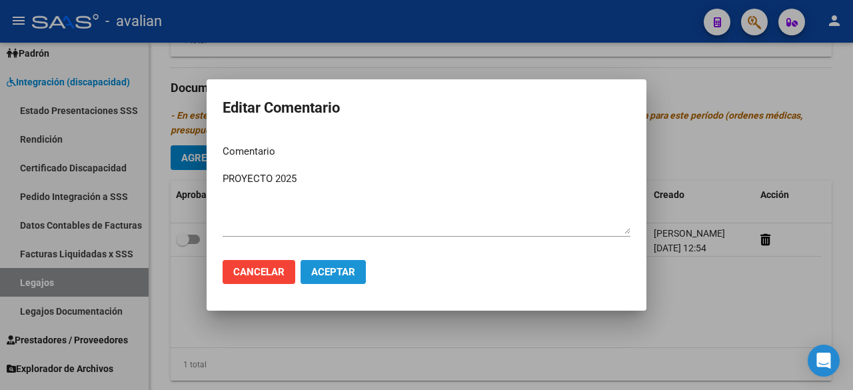
click at [361, 260] on button "Aceptar" at bounding box center [333, 272] width 65 height 24
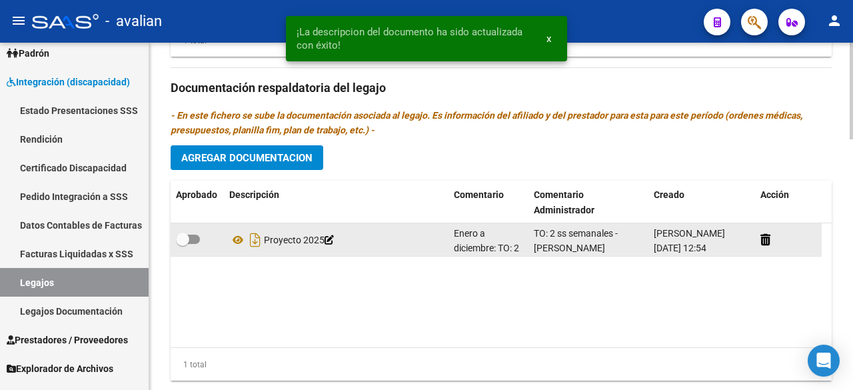
click at [205, 233] on div at bounding box center [197, 239] width 43 height 17
click at [197, 232] on label at bounding box center [188, 239] width 24 height 16
click at [183, 244] on input "checkbox" at bounding box center [182, 244] width 1 height 1
checkbox input "true"
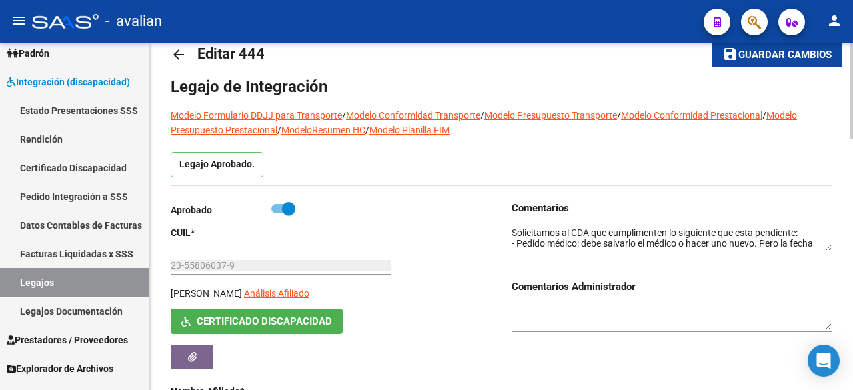
scroll to position [0, 0]
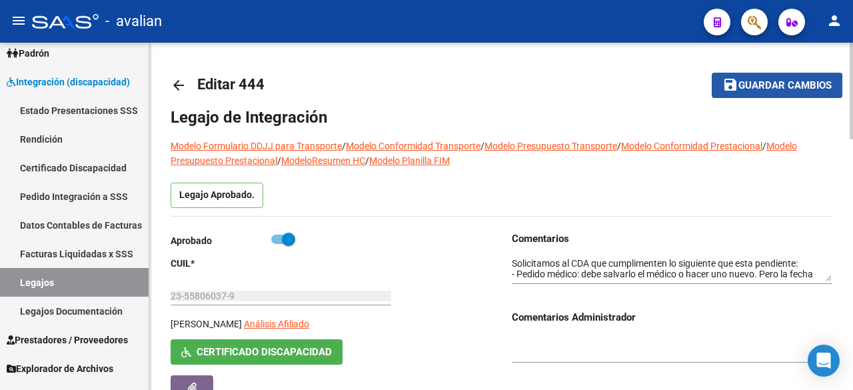
click at [770, 89] on span "Guardar cambios" at bounding box center [785, 86] width 93 height 12
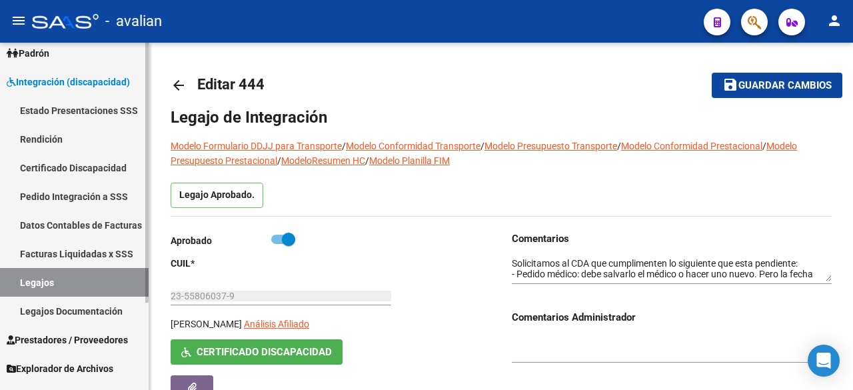
scroll to position [116, 0]
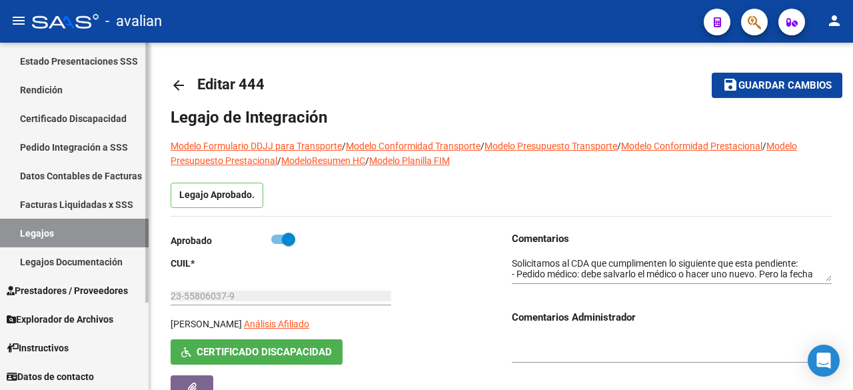
click at [39, 242] on link "Legajos" at bounding box center [74, 233] width 149 height 29
